Goal: Task Accomplishment & Management: Manage account settings

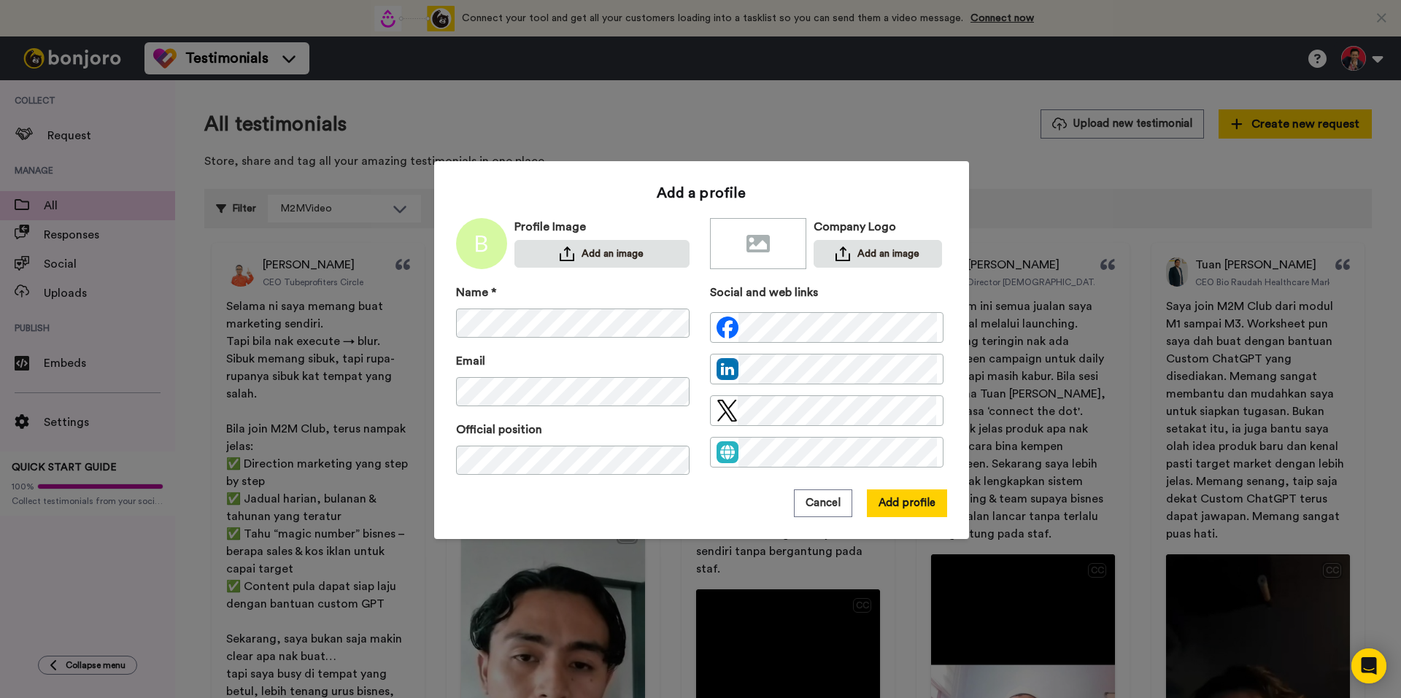
click at [619, 499] on div "Cancel Add profile" at bounding box center [701, 504] width 491 height 28
click at [560, 251] on img at bounding box center [567, 254] width 15 height 15
click at [814, 254] on button "Add an image" at bounding box center [878, 254] width 128 height 28
click at [901, 509] on button "Add profile" at bounding box center [907, 504] width 80 height 28
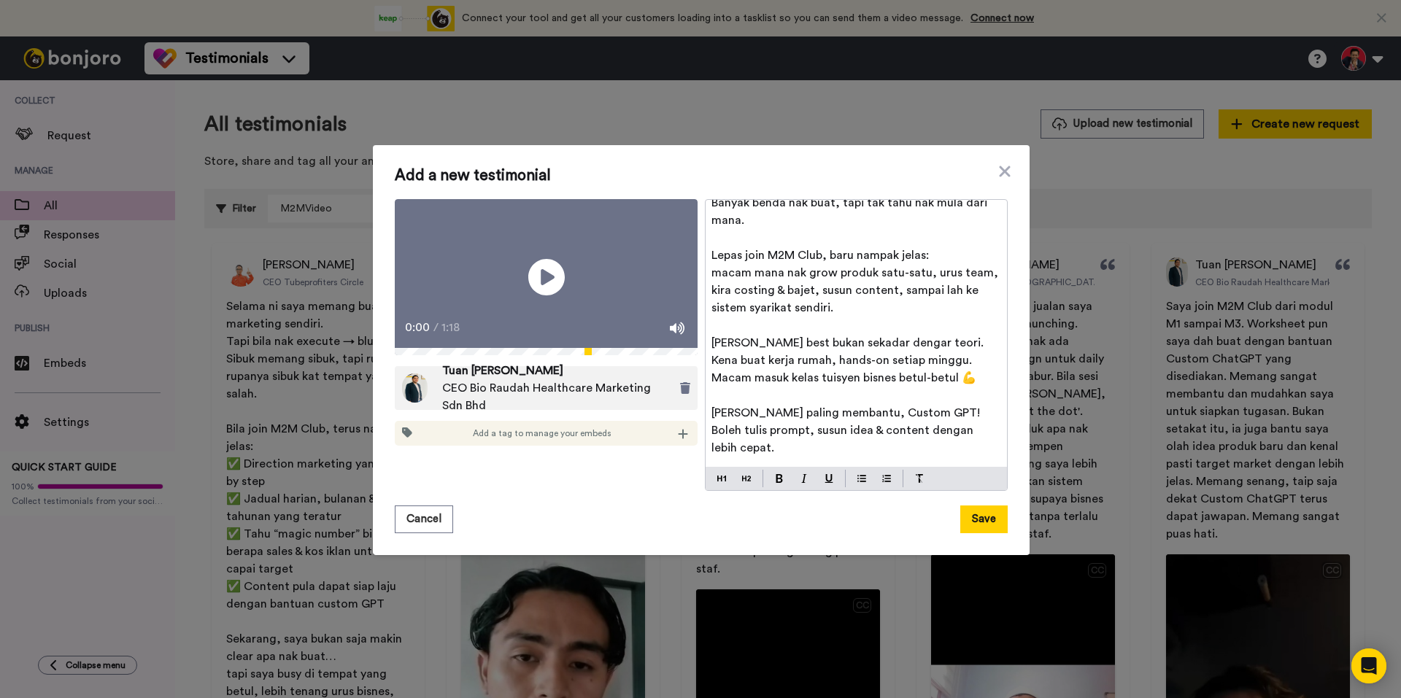
scroll to position [77, 0]
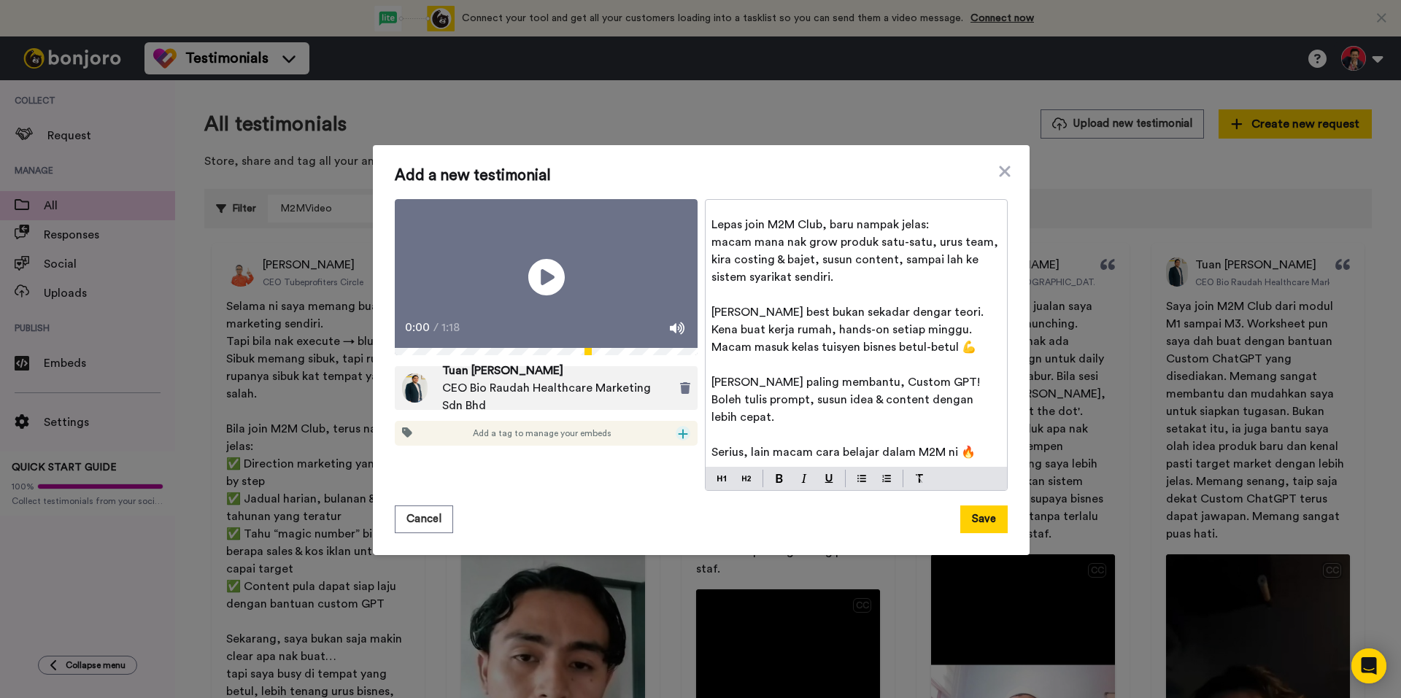
click at [678, 440] on icon at bounding box center [683, 434] width 10 height 12
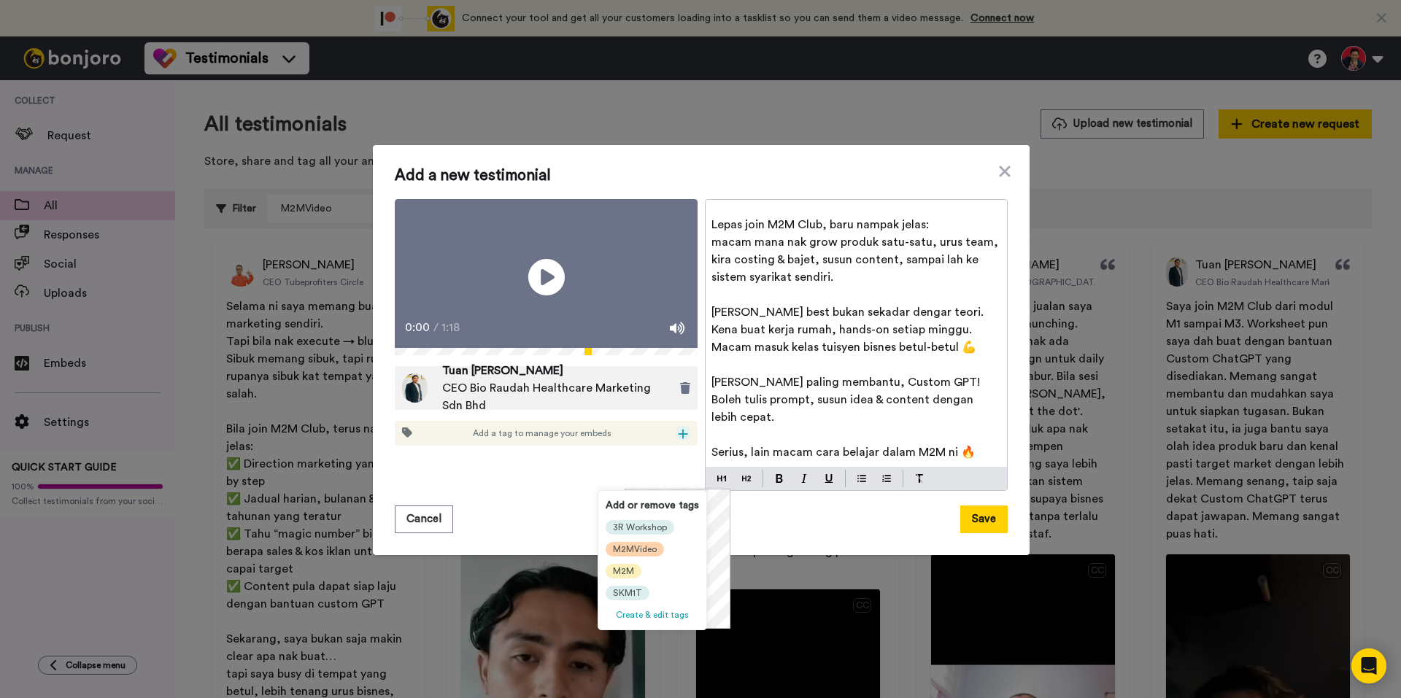
click at [635, 554] on span "M2MVideo" at bounding box center [635, 550] width 44 height 12
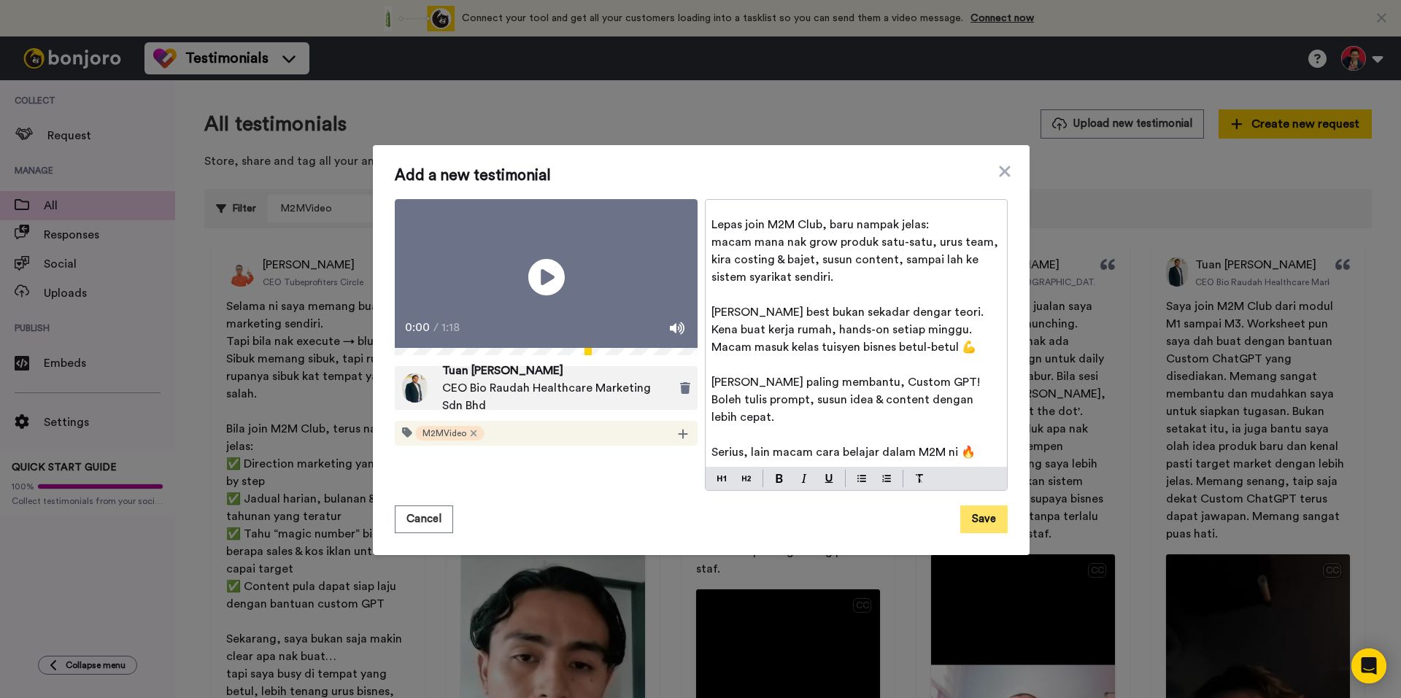
click at [973, 517] on button "Save" at bounding box center [983, 520] width 47 height 28
click at [533, 297] on icon at bounding box center [546, 277] width 39 height 39
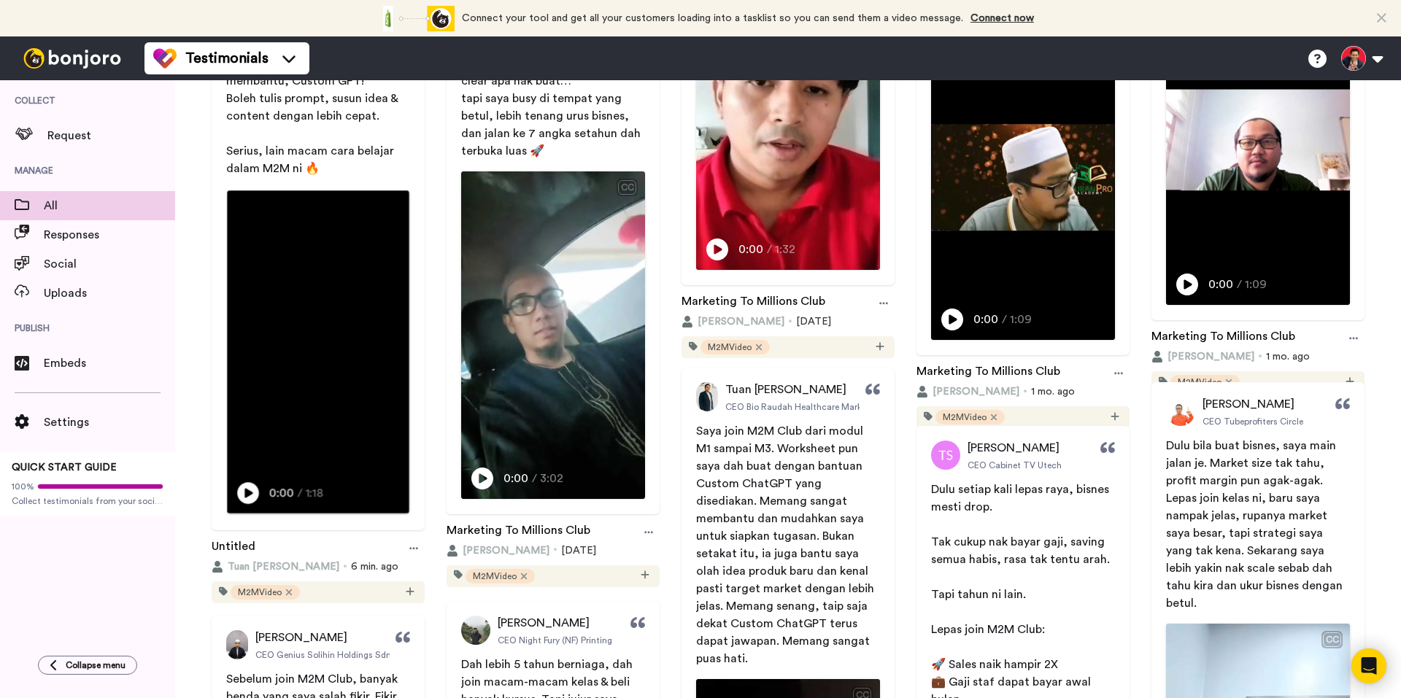
scroll to position [657, 0]
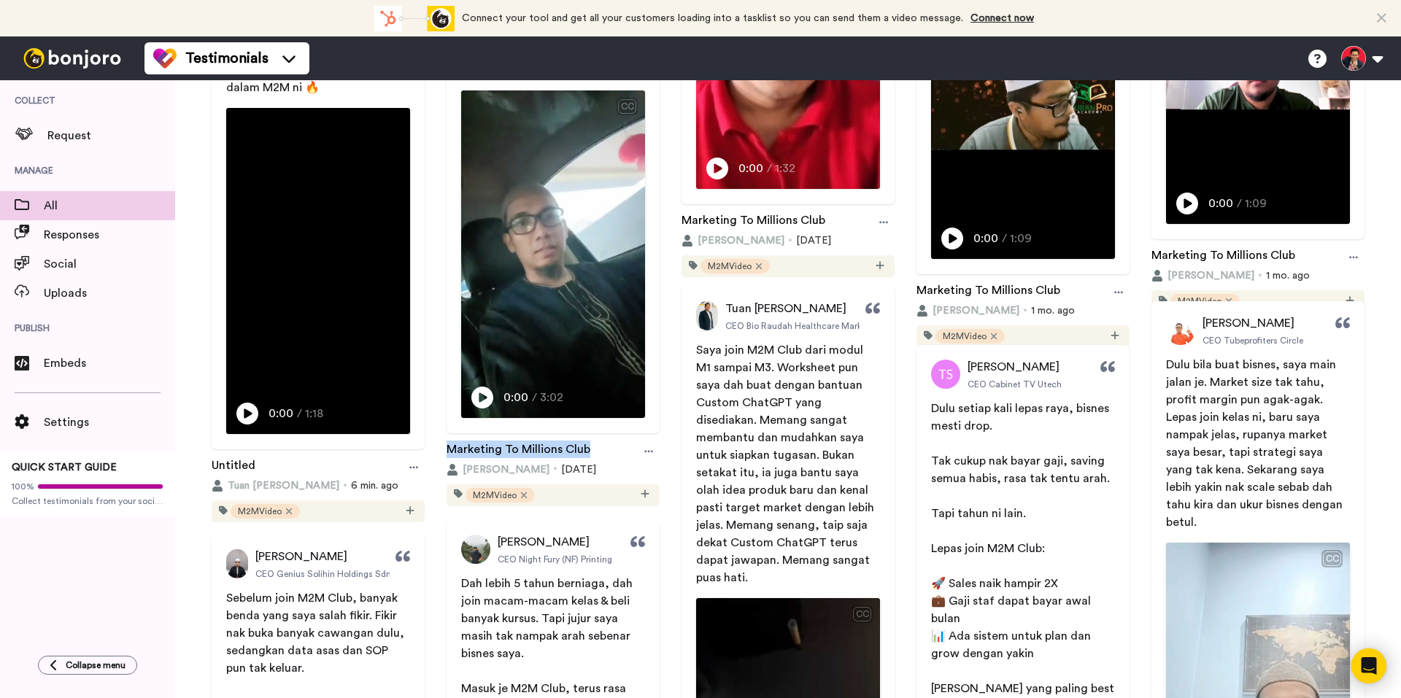
drag, startPoint x: 590, startPoint y: 442, endPoint x: 442, endPoint y: 446, distance: 147.5
click at [442, 446] on div "[PERSON_NAME] CEO Tubeprofiters Circle Selama ni saya memang buat marketing sen…" at bounding box center [553, 46] width 228 height 920
copy link "Marketing To Millions Club"
click at [419, 472] on div at bounding box center [414, 468] width 22 height 22
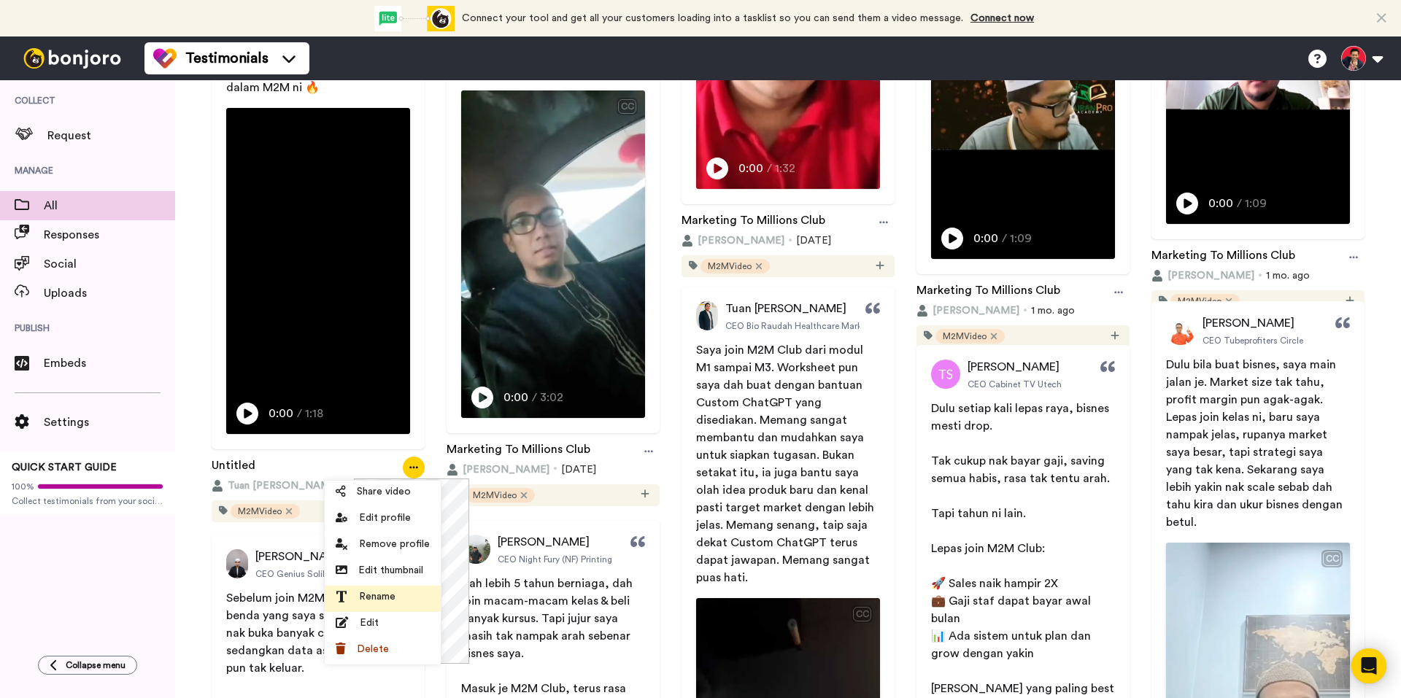
click at [352, 609] on li "Rename" at bounding box center [383, 599] width 116 height 26
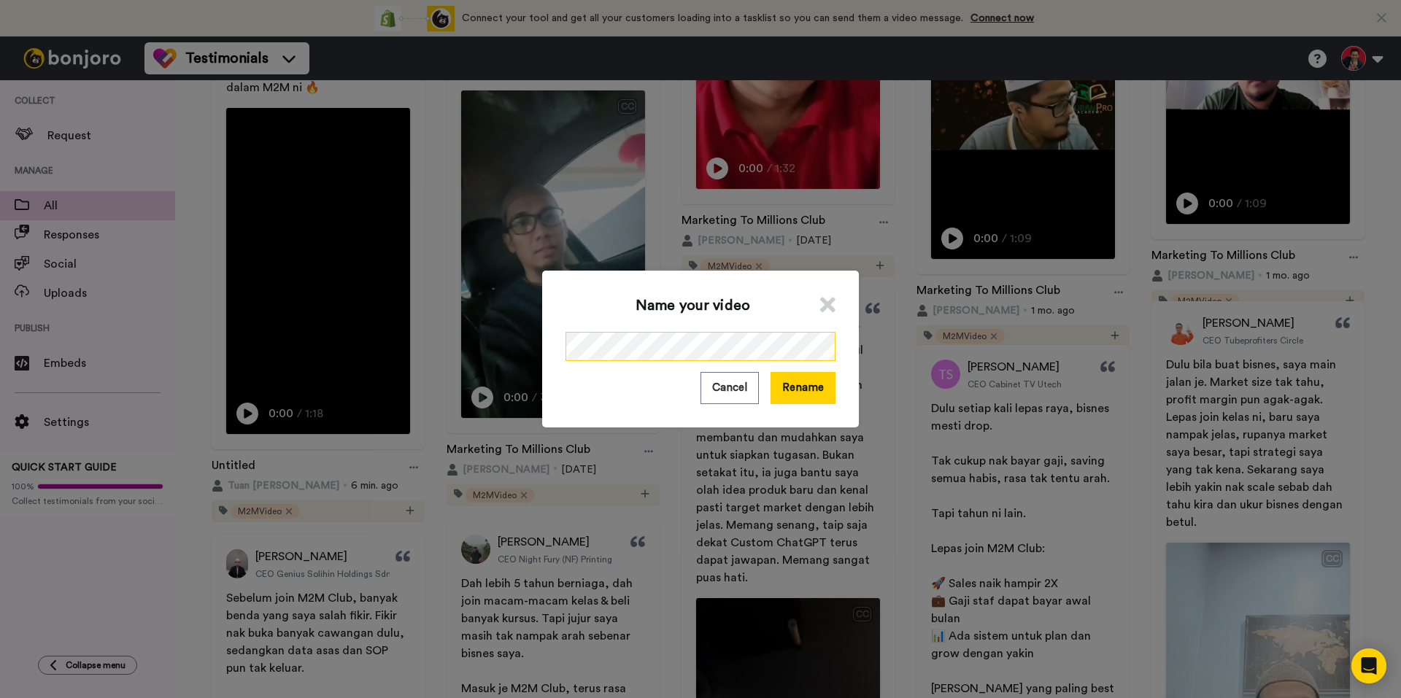
click at [469, 352] on div "Name your video Cancel Rename" at bounding box center [700, 349] width 1401 height 698
click at [810, 383] on button "Rename" at bounding box center [803, 387] width 65 height 31
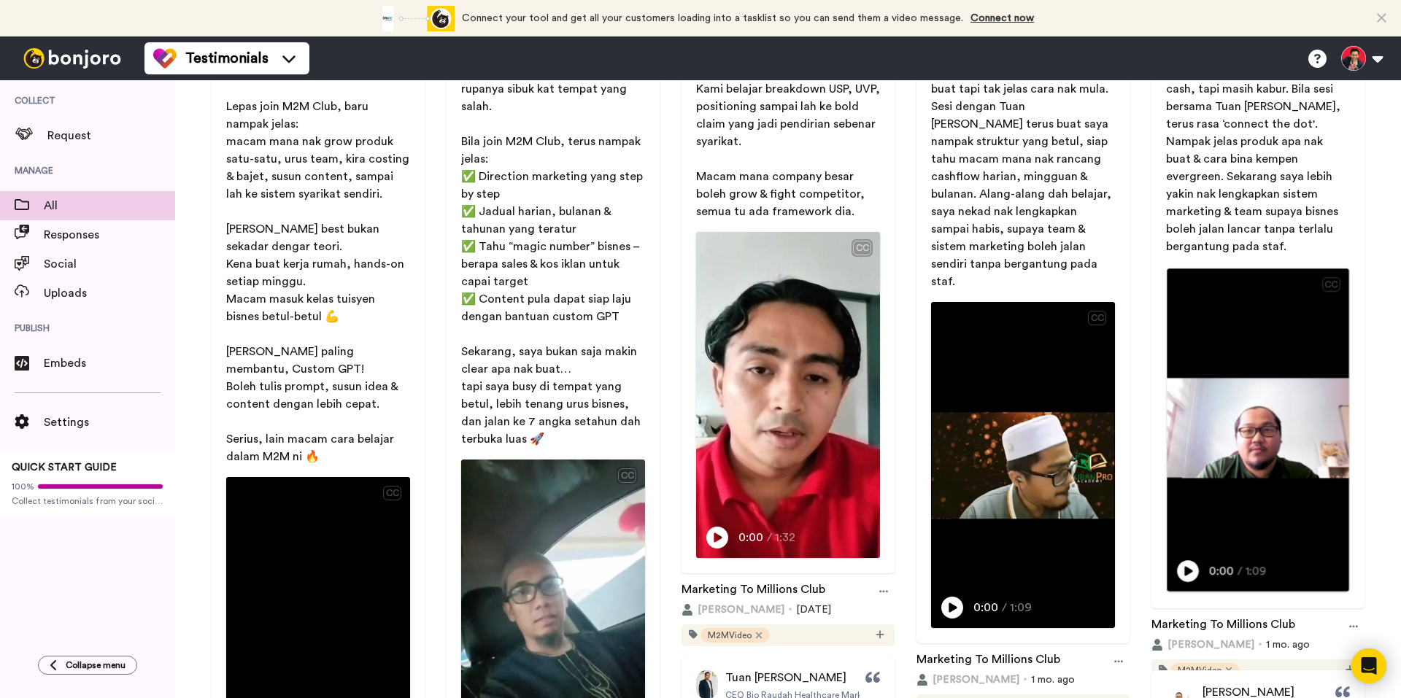
scroll to position [365, 0]
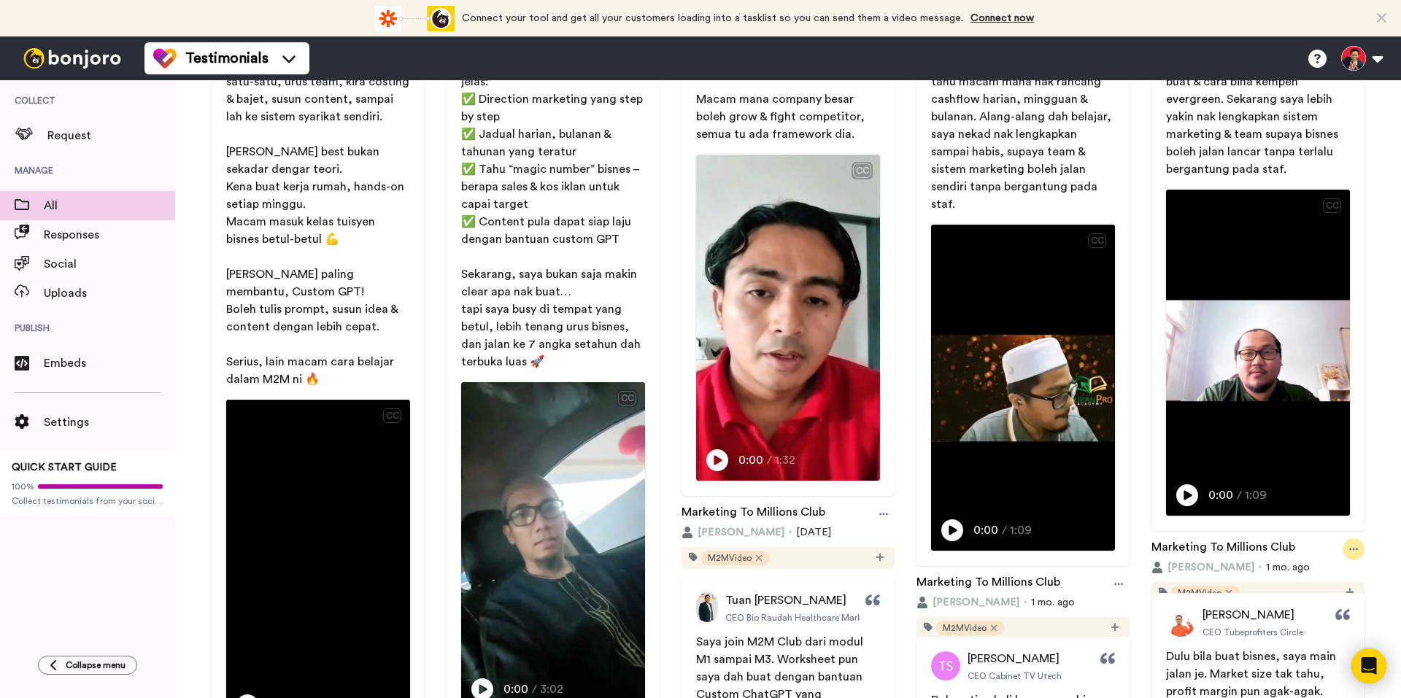
click at [1349, 549] on icon at bounding box center [1353, 550] width 9 height 2
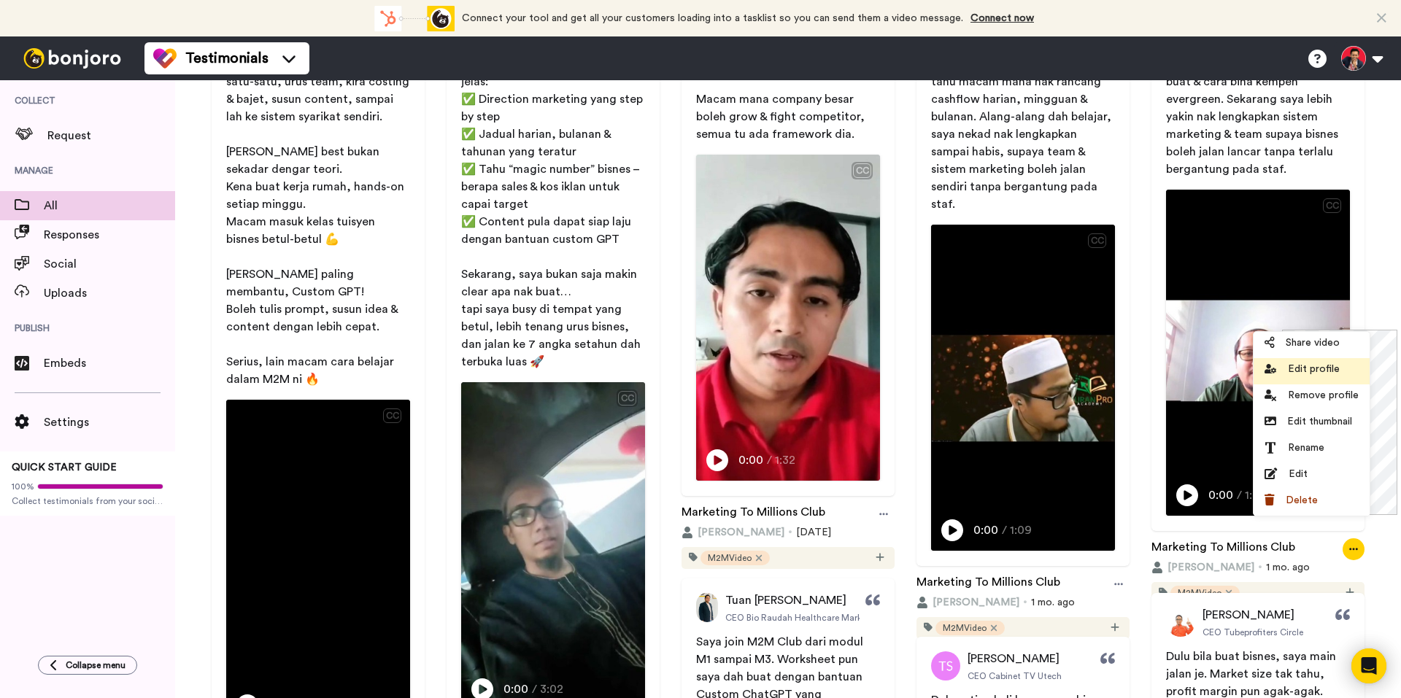
click at [1315, 378] on li "Edit profile" at bounding box center [1312, 371] width 116 height 26
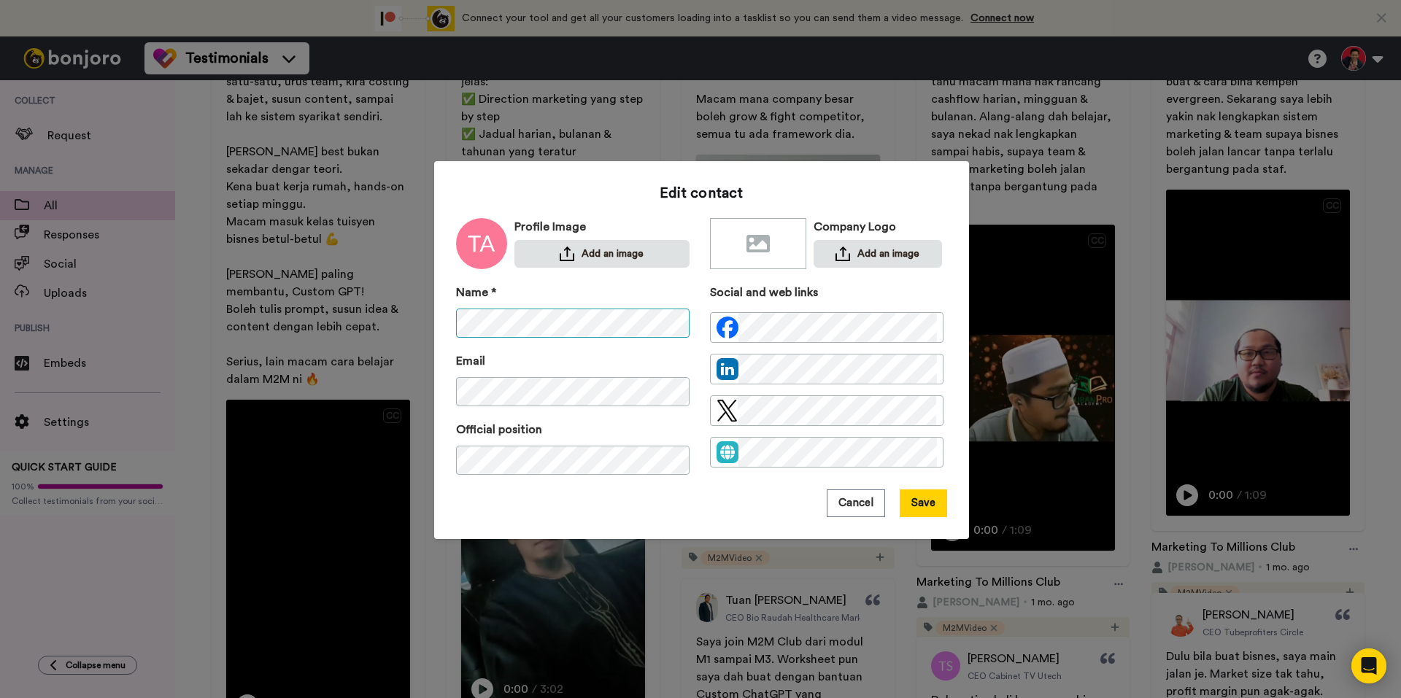
click at [414, 312] on div "Edit contact Profile Image Add an image Company Logo Add an image Name * Email …" at bounding box center [700, 349] width 1401 height 698
click at [483, 356] on div "Email" at bounding box center [573, 379] width 234 height 54
click at [637, 253] on button "Add an image" at bounding box center [602, 254] width 175 height 28
click at [837, 251] on img at bounding box center [843, 254] width 15 height 15
click at [920, 500] on button "Save" at bounding box center [923, 504] width 47 height 28
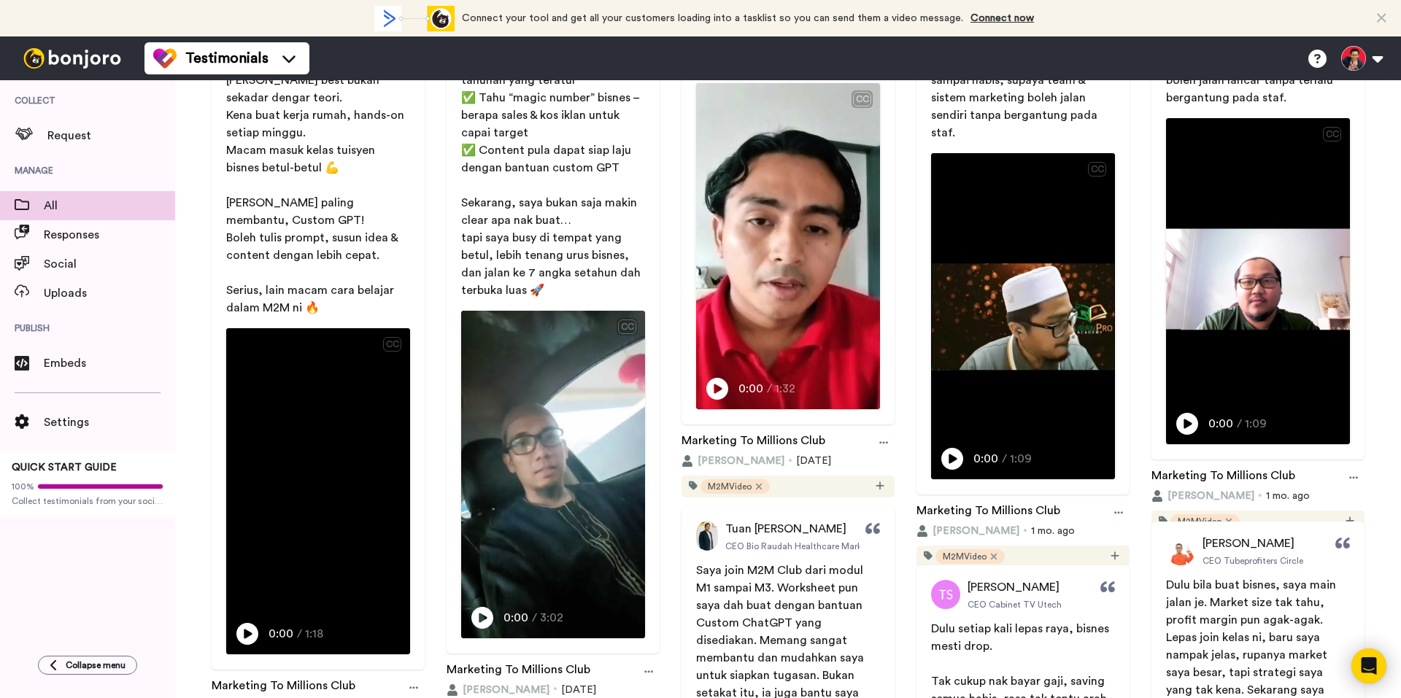
scroll to position [438, 0]
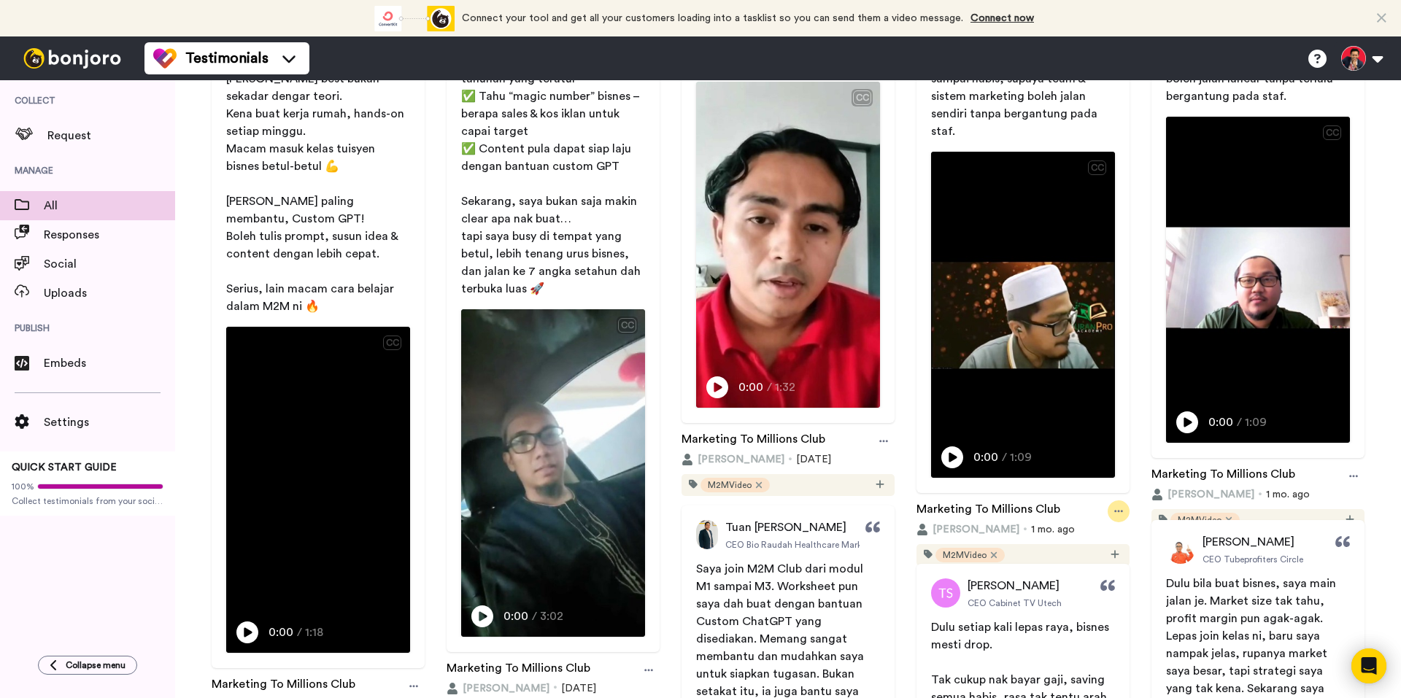
click at [1114, 506] on icon at bounding box center [1118, 511] width 9 height 10
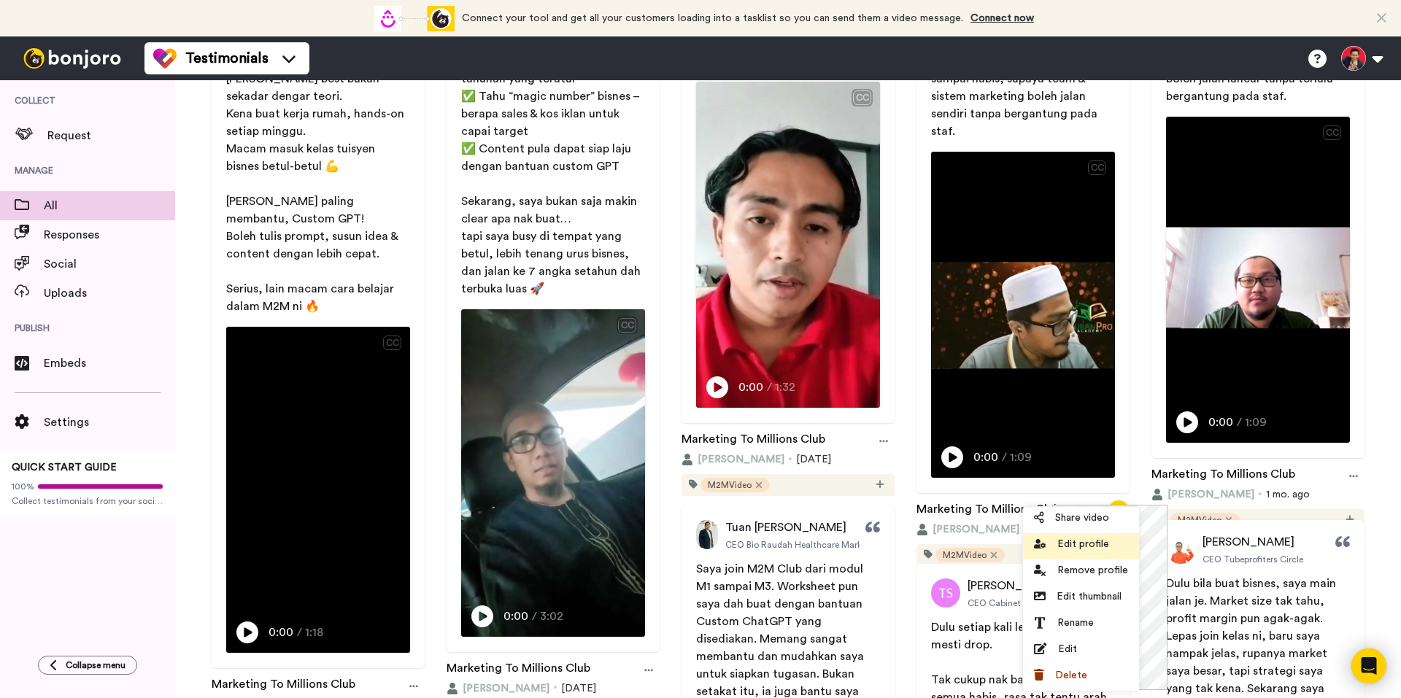
click at [1076, 541] on span "Edit profile" at bounding box center [1083, 544] width 52 height 15
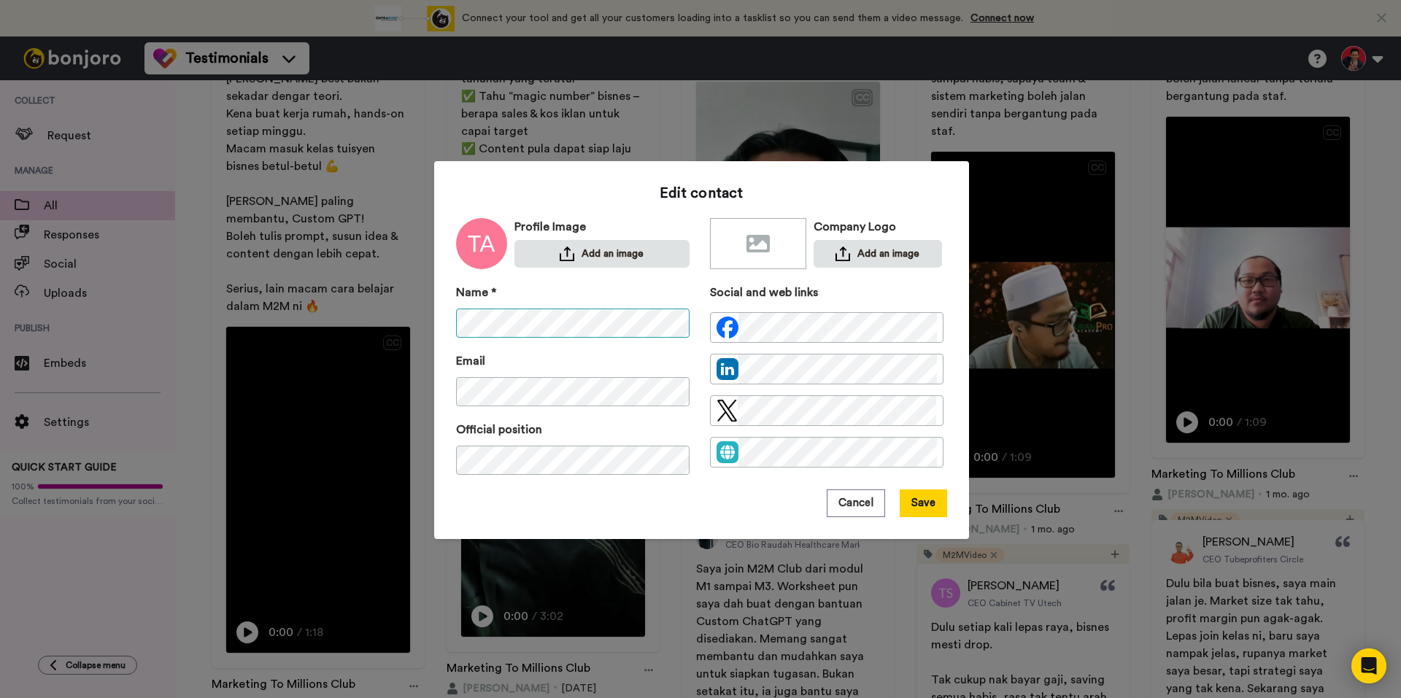
click at [347, 231] on div "Edit contact Profile Image Add an image Company Logo Add an image Name * Email …" at bounding box center [700, 349] width 1401 height 698
click at [856, 240] on button "Add an image" at bounding box center [878, 254] width 128 height 28
click at [914, 509] on button "Save" at bounding box center [923, 504] width 47 height 28
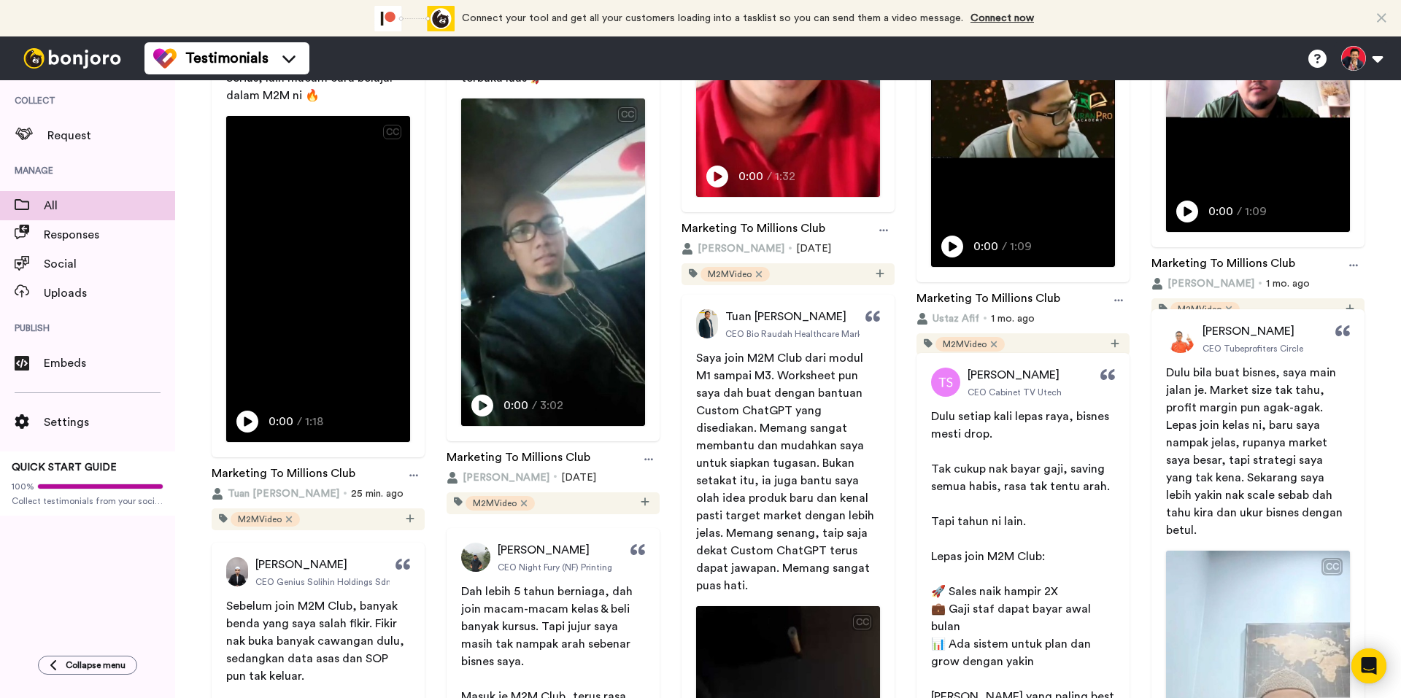
scroll to position [803, 0]
